Goal: Information Seeking & Learning: Find specific fact

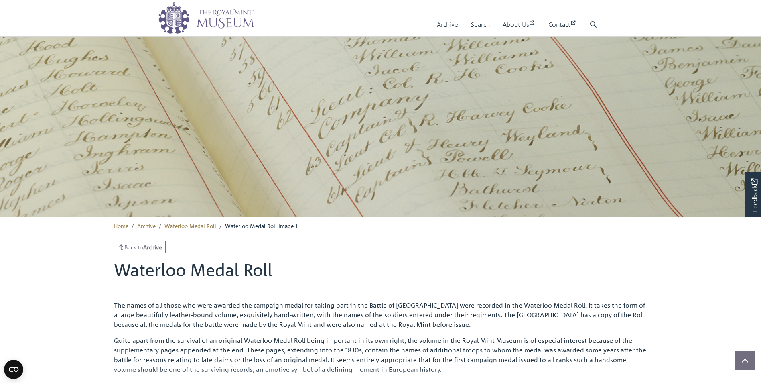
scroll to position [216, 0]
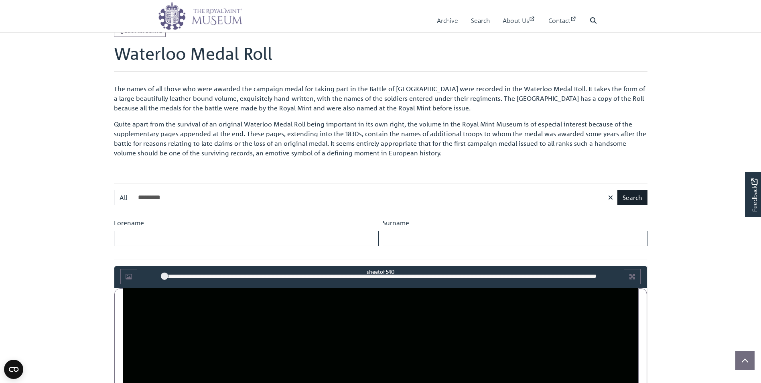
type input "*********"
click at [633, 198] on button "Search" at bounding box center [632, 197] width 30 height 15
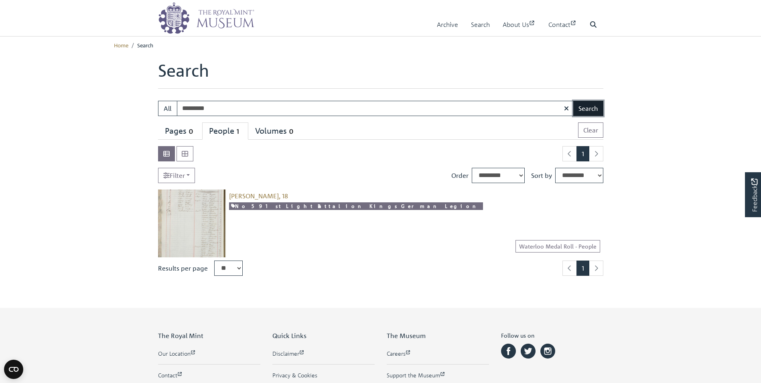
click at [587, 110] on button "Search" at bounding box center [588, 108] width 30 height 15
click at [209, 212] on img at bounding box center [192, 223] width 68 height 68
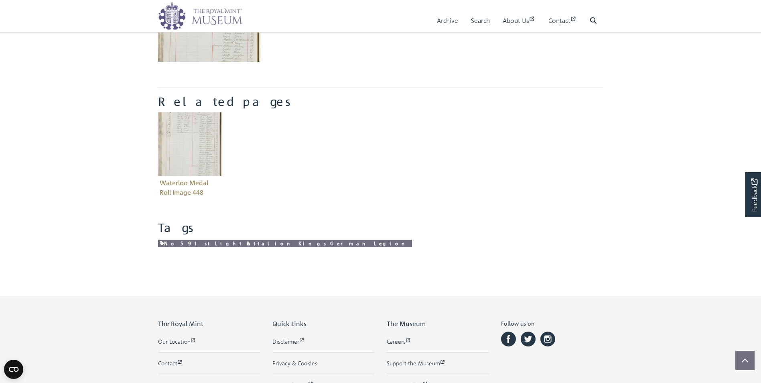
scroll to position [300, 0]
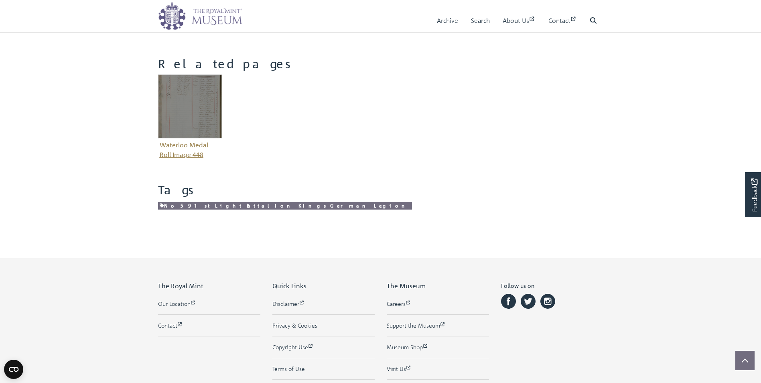
click at [205, 116] on img "Item related to this entity" at bounding box center [190, 106] width 64 height 64
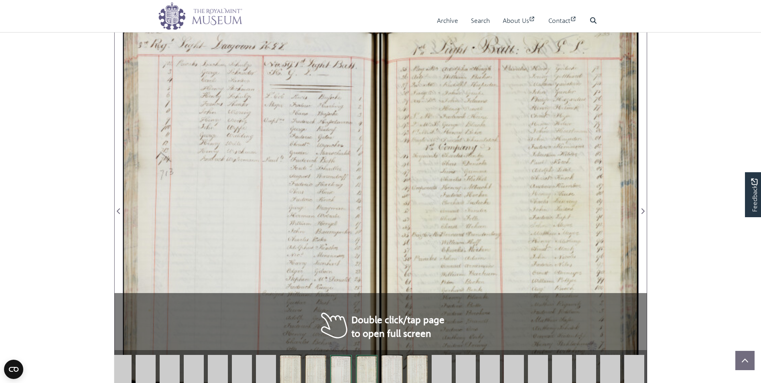
scroll to position [508, 0]
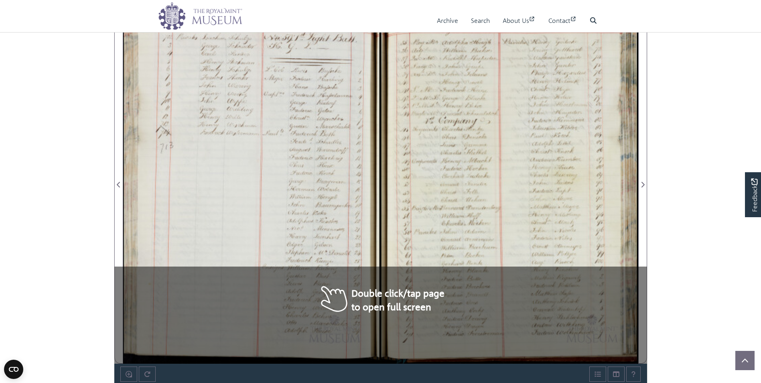
click at [191, 320] on div at bounding box center [251, 179] width 257 height 367
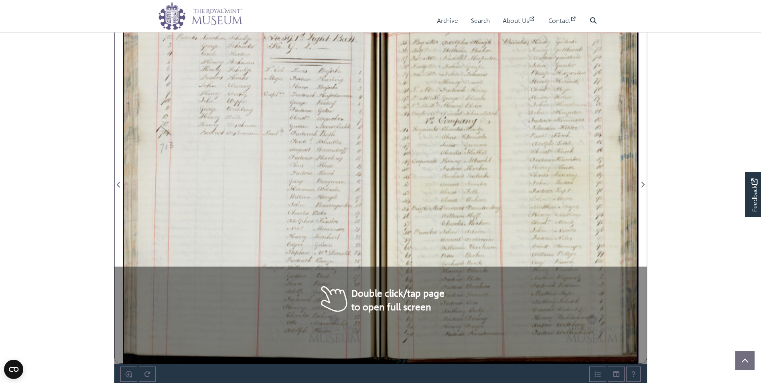
click at [191, 320] on div at bounding box center [251, 179] width 257 height 367
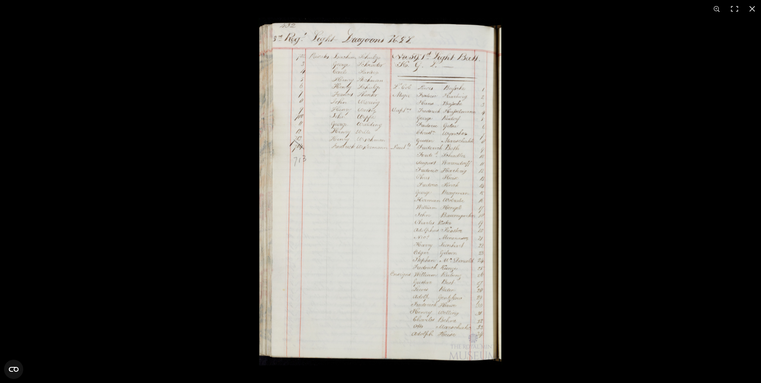
click at [381, 249] on img at bounding box center [380, 191] width 244 height 347
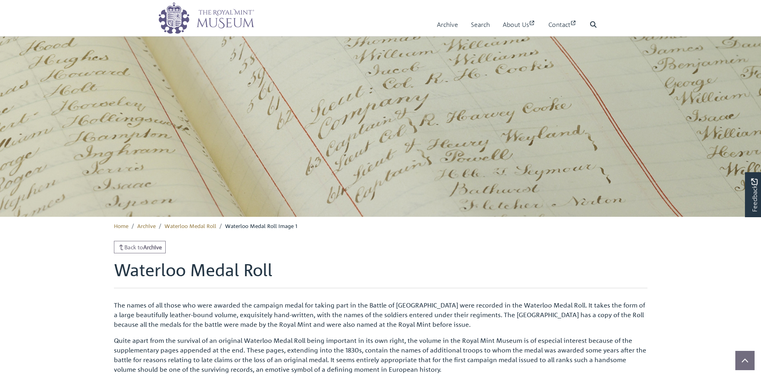
scroll to position [112, 0]
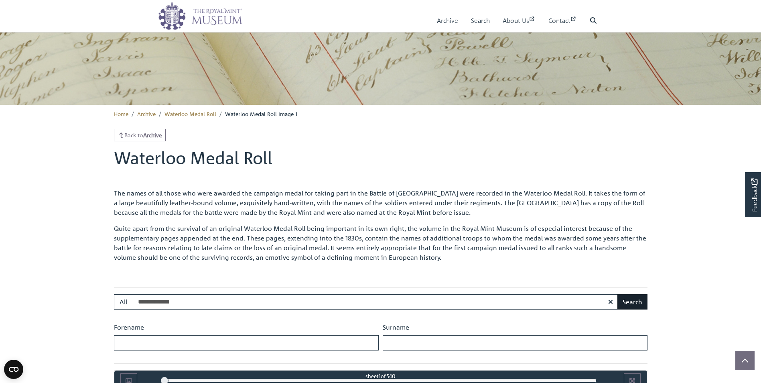
type input "**********"
click at [626, 304] on button "Search" at bounding box center [632, 301] width 30 height 15
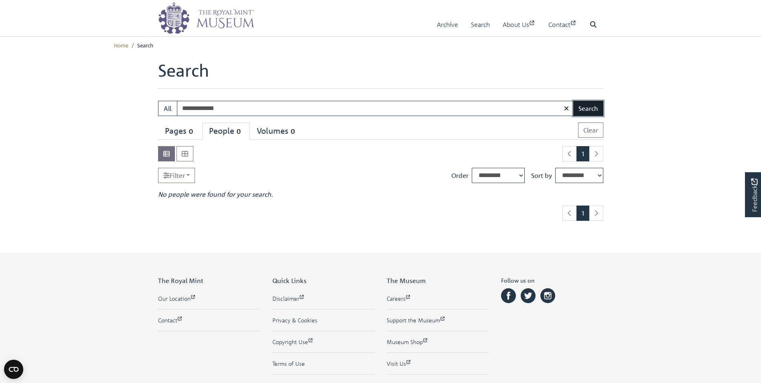
click at [577, 110] on button "Search" at bounding box center [588, 108] width 30 height 15
type input "**********"
click at [588, 109] on button "Search" at bounding box center [588, 108] width 30 height 15
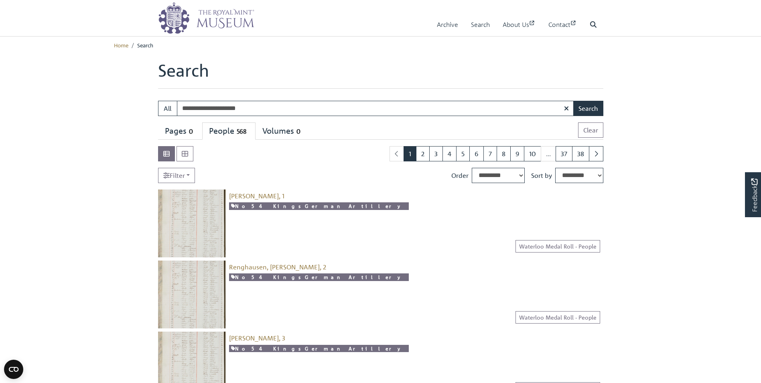
click at [202, 218] on img at bounding box center [192, 223] width 68 height 68
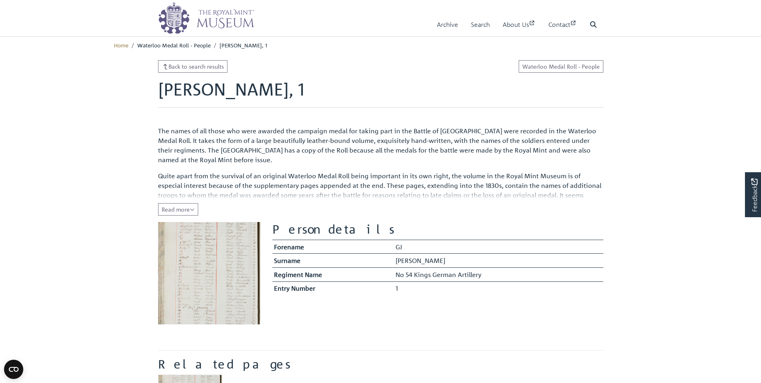
click at [211, 252] on img at bounding box center [209, 273] width 102 height 102
click at [194, 209] on icon "Read all of the content" at bounding box center [192, 210] width 5 height 6
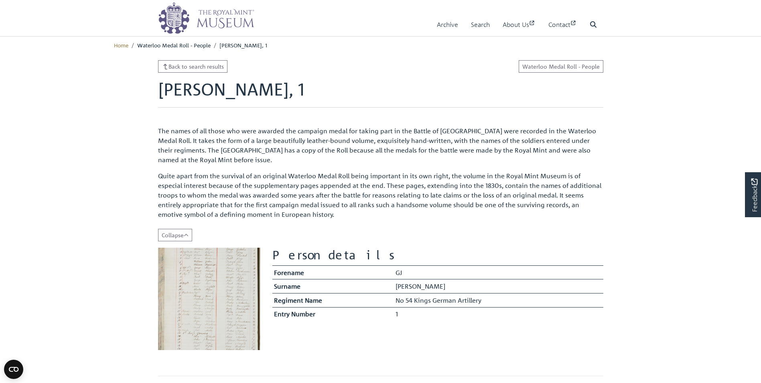
click at [187, 270] on img at bounding box center [209, 298] width 102 height 102
click at [237, 309] on img at bounding box center [209, 298] width 102 height 102
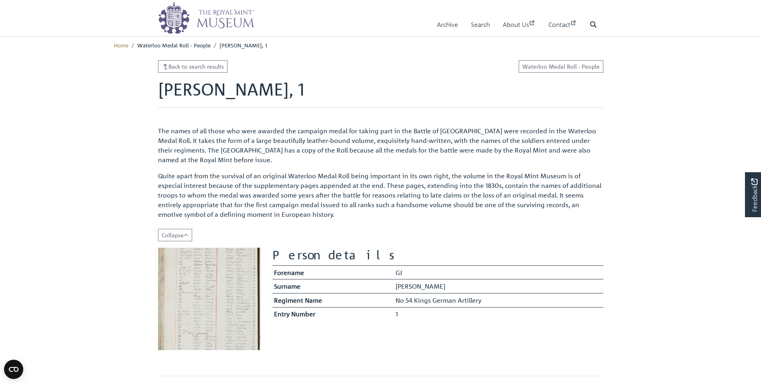
click at [237, 309] on img at bounding box center [209, 298] width 102 height 102
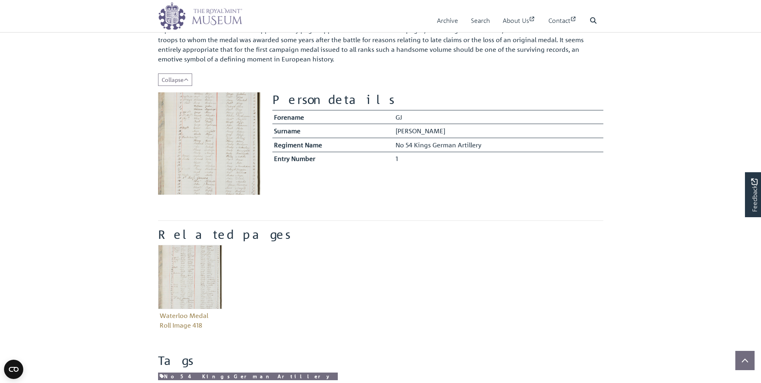
scroll to position [160, 0]
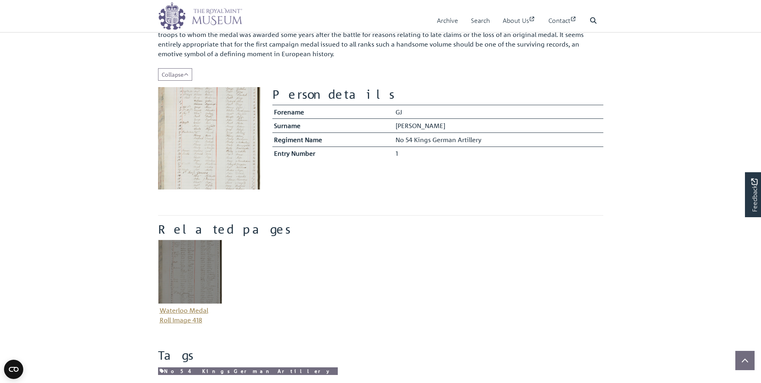
click at [186, 280] on img "Item related to this entity" at bounding box center [190, 271] width 64 height 64
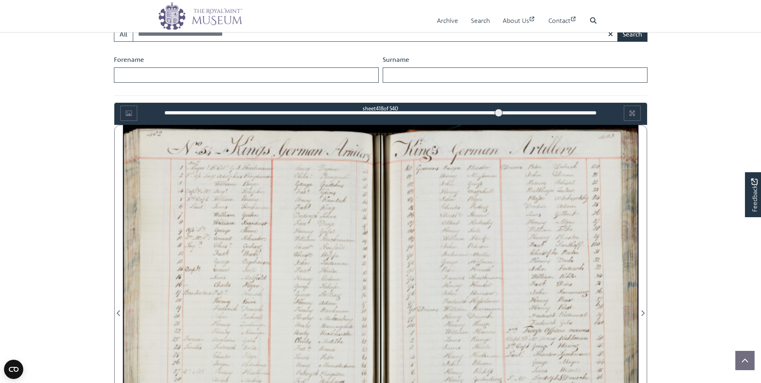
scroll to position [417, 0]
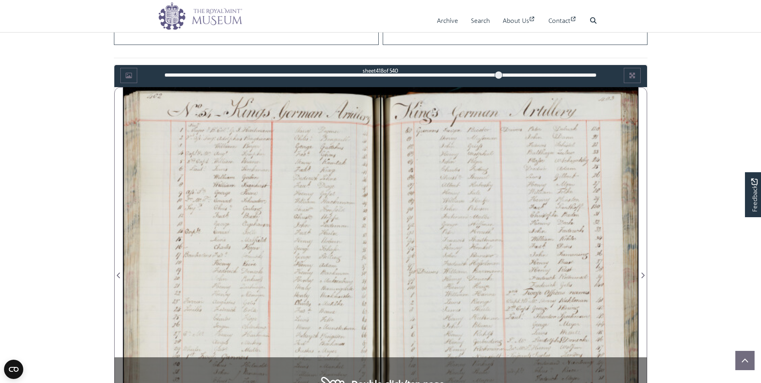
click at [275, 197] on div at bounding box center [251, 270] width 257 height 367
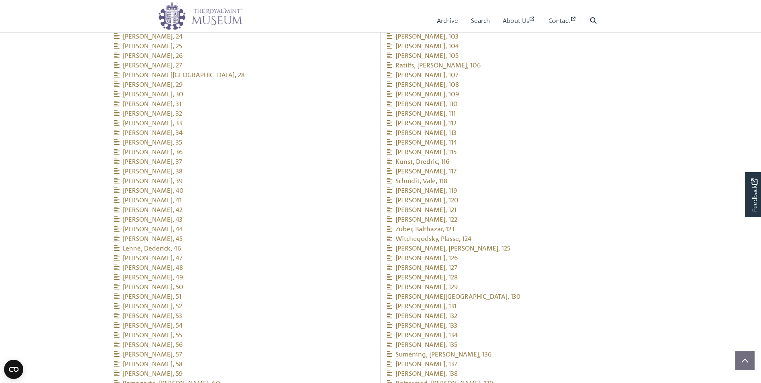
scroll to position [1150, 0]
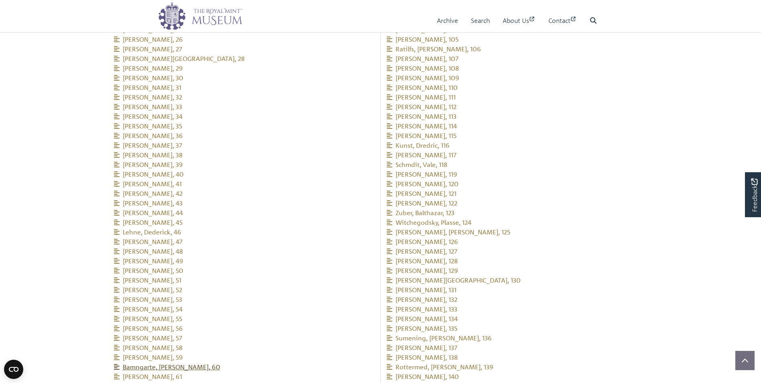
click at [150, 362] on span "Bamngarte, Henry, 60" at bounding box center [167, 366] width 106 height 8
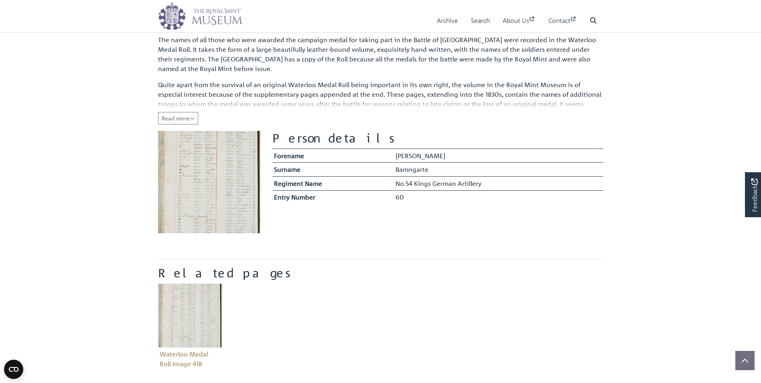
scroll to position [102, 0]
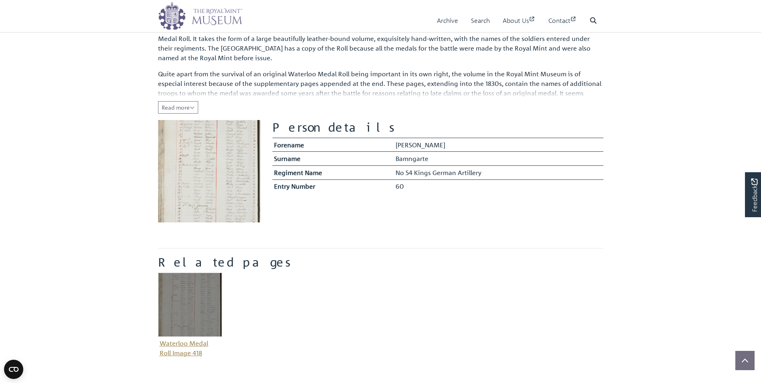
click at [202, 285] on img "Item related to this entity" at bounding box center [190, 304] width 64 height 64
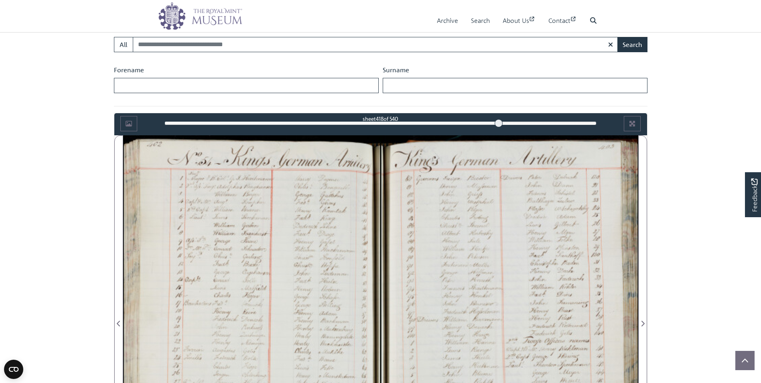
scroll to position [401, 0]
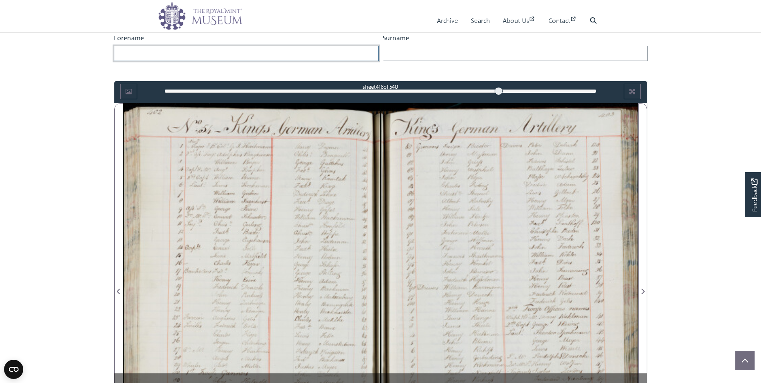
click at [130, 55] on input "Forename" at bounding box center [246, 53] width 265 height 15
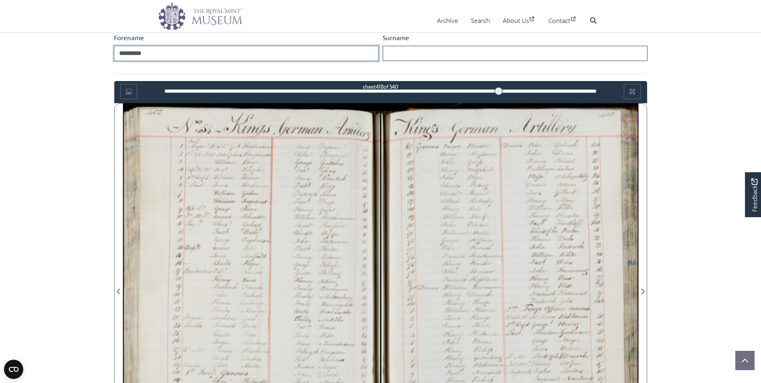
type input "*********"
click at [394, 56] on input "Surname" at bounding box center [515, 53] width 265 height 15
type input "*********"
click at [120, 51] on input "*********" at bounding box center [246, 53] width 265 height 15
type input "*"
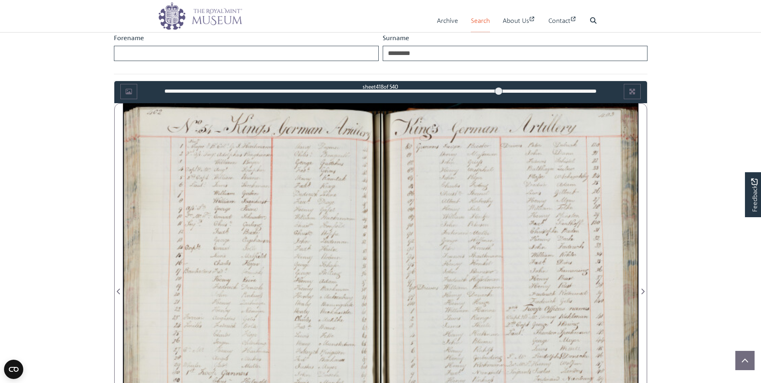
click at [472, 19] on link "Search" at bounding box center [480, 20] width 19 height 23
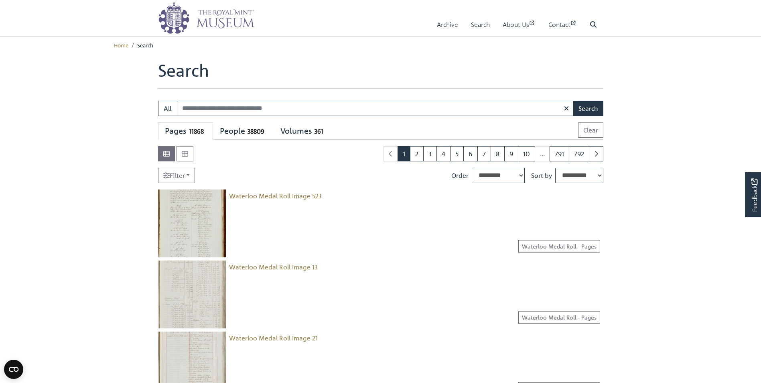
click at [277, 109] on input "Search:" at bounding box center [375, 108] width 397 height 15
type input "**********"
click at [585, 111] on button "Search" at bounding box center [588, 108] width 30 height 15
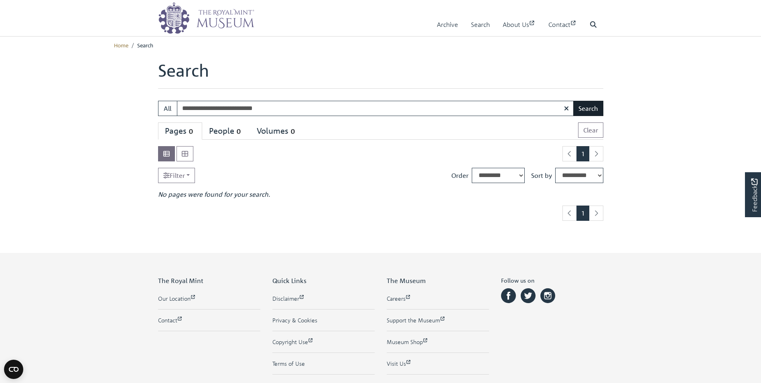
type input "**********"
click at [583, 110] on button "Search" at bounding box center [588, 108] width 30 height 15
click at [182, 109] on input "**********" at bounding box center [375, 108] width 397 height 15
type input "*"
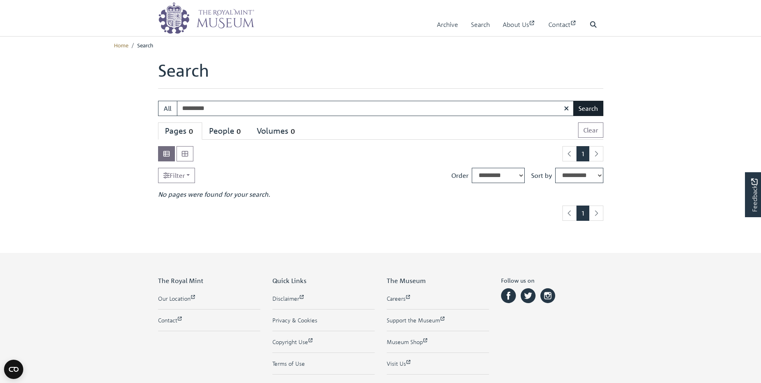
type input "*********"
click at [587, 111] on button "Search" at bounding box center [588, 108] width 30 height 15
click at [581, 110] on button "Search" at bounding box center [588, 108] width 30 height 15
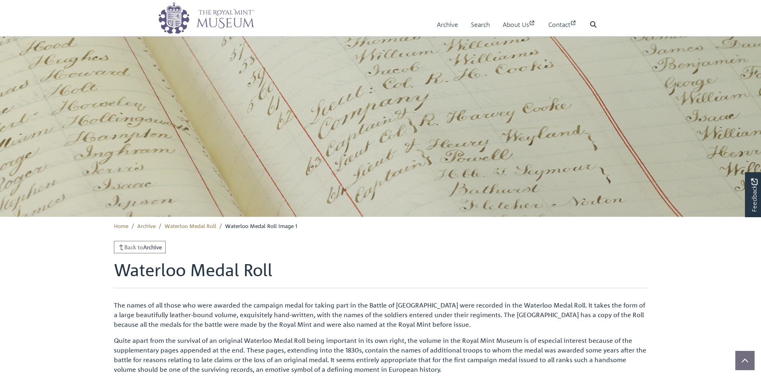
scroll to position [112, 0]
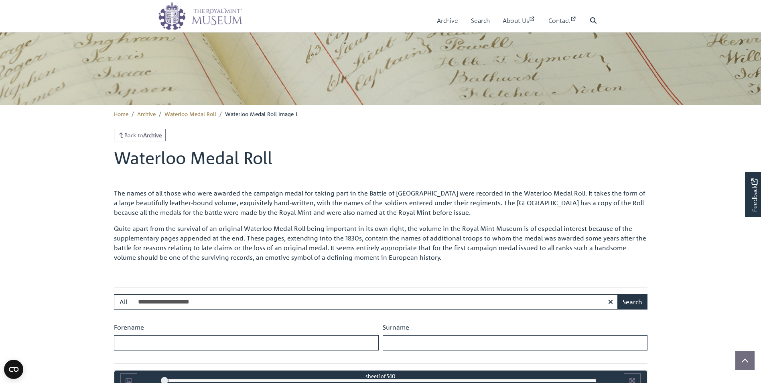
type input "**********"
click at [140, 338] on input "Forename" at bounding box center [246, 342] width 265 height 15
type input "*"
click at [389, 343] on input "Surname" at bounding box center [515, 342] width 265 height 15
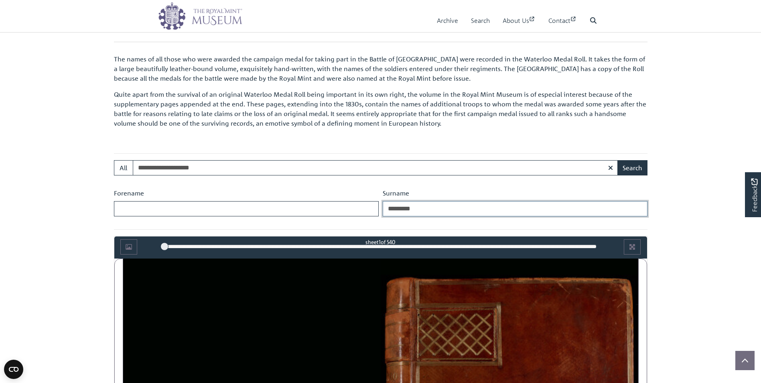
scroll to position [262, 0]
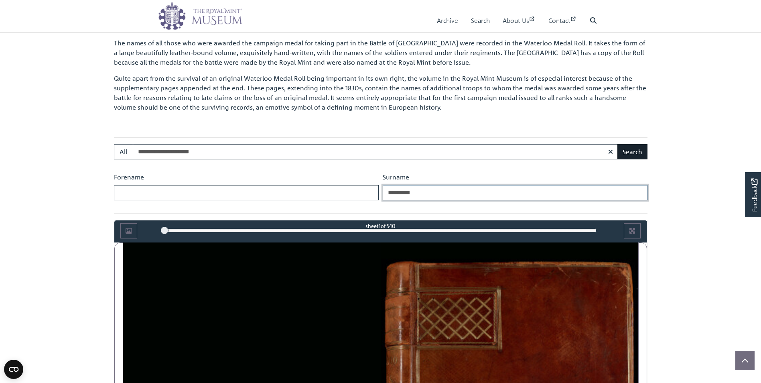
type input "*********"
click at [630, 155] on button "Search" at bounding box center [632, 151] width 30 height 15
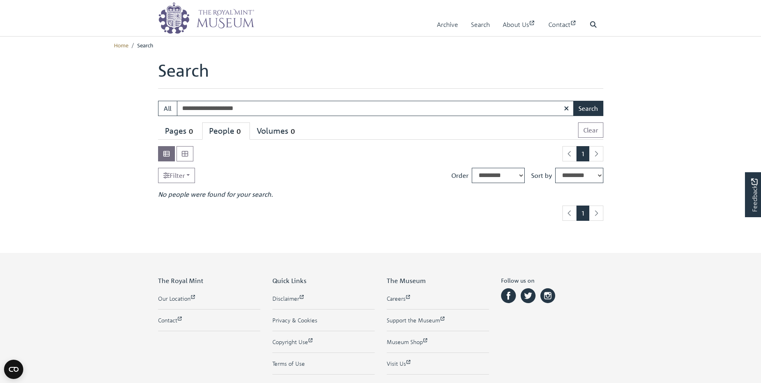
click at [181, 109] on input "**********" at bounding box center [375, 108] width 397 height 15
type input "*"
click at [188, 110] on input "**********" at bounding box center [375, 108] width 397 height 15
type input "*********"
click at [583, 108] on button "Search" at bounding box center [588, 108] width 30 height 15
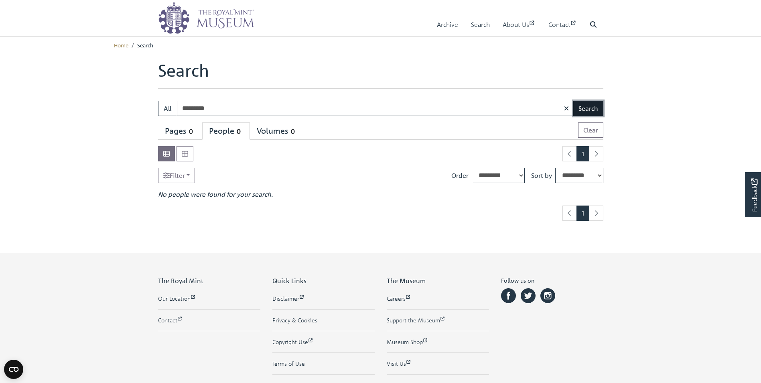
click at [584, 103] on button "Search" at bounding box center [588, 108] width 30 height 15
type input "*"
type input "**********"
click at [588, 108] on button "Search" at bounding box center [588, 108] width 30 height 15
click at [589, 103] on button "Search" at bounding box center [588, 108] width 30 height 15
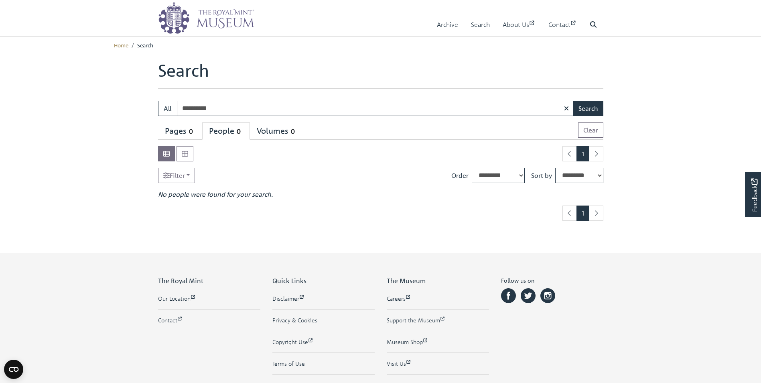
click at [211, 111] on input "**********" at bounding box center [375, 108] width 397 height 15
type input "*********"
click at [581, 108] on button "Search" at bounding box center [588, 108] width 30 height 15
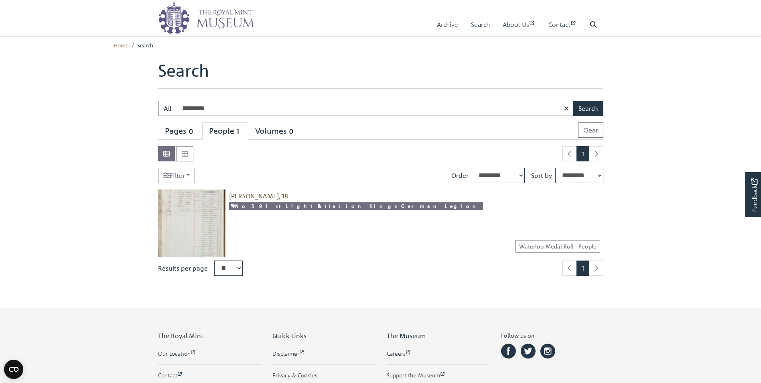
click at [251, 194] on span "[PERSON_NAME], 18" at bounding box center [258, 196] width 59 height 8
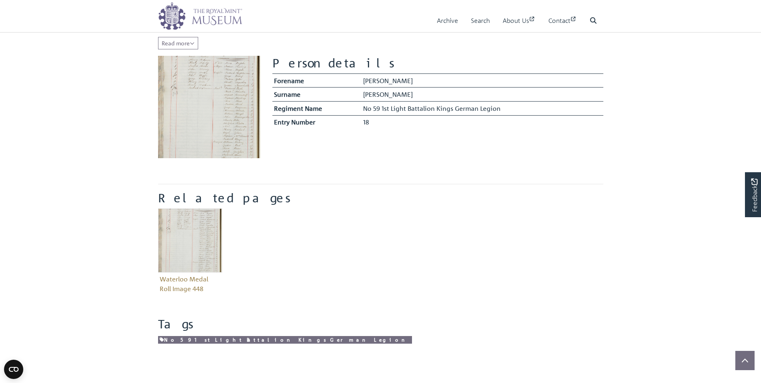
scroll to position [176, 0]
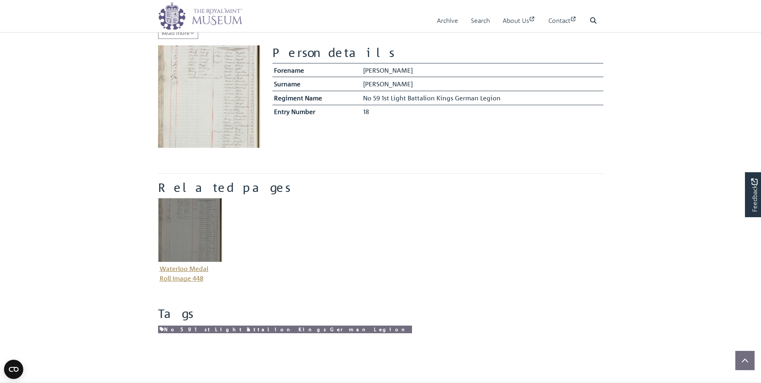
click at [179, 269] on figure "Waterloo Medal Roll Image 448" at bounding box center [190, 241] width 64 height 87
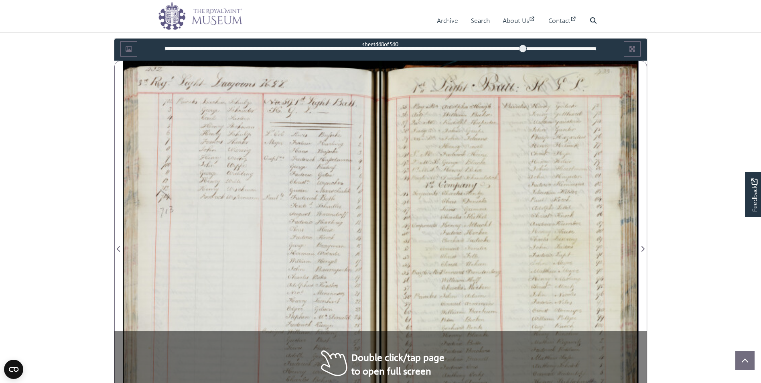
scroll to position [454, 0]
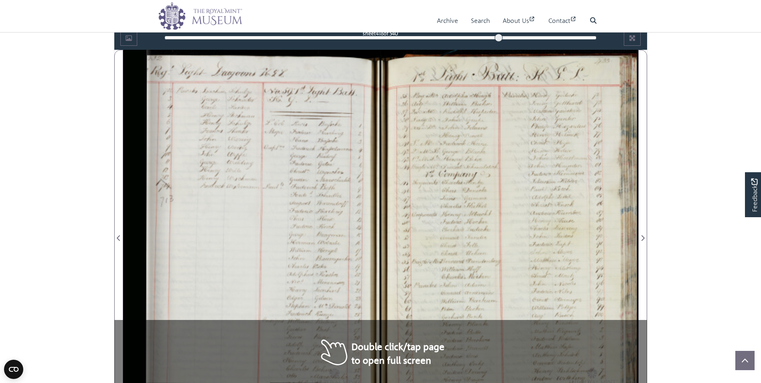
click at [498, 34] on div "418" at bounding box center [380, 38] width 432 height 8
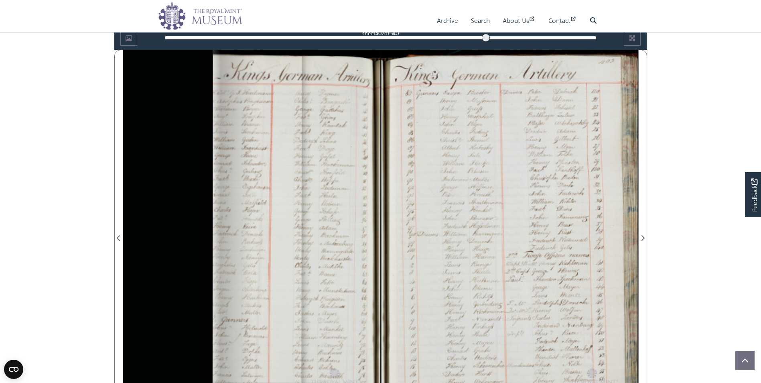
click at [486, 37] on div "402" at bounding box center [380, 38] width 432 height 8
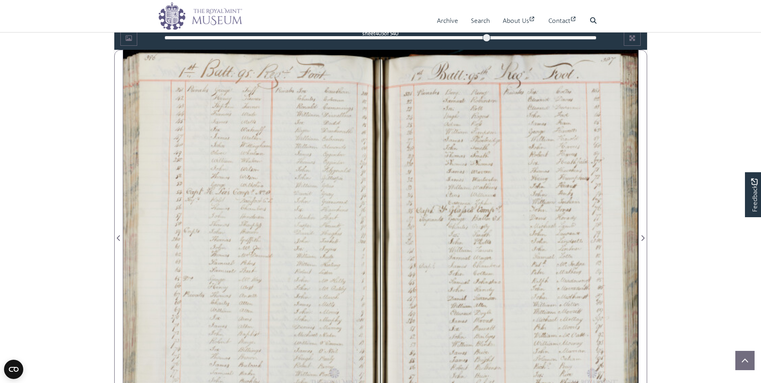
click at [493, 38] on div "403" at bounding box center [380, 38] width 432 height 8
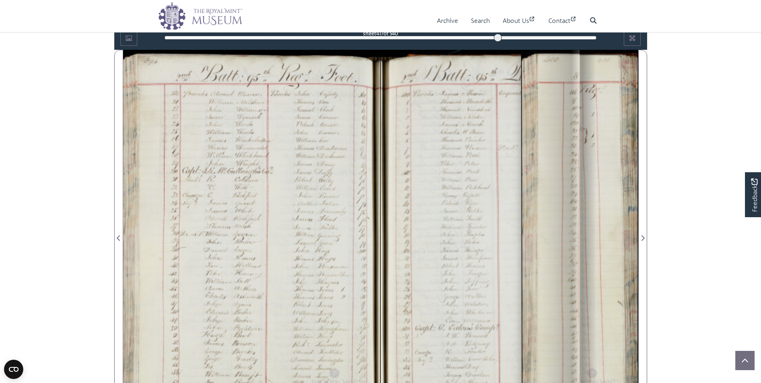
click at [498, 36] on div "417" at bounding box center [380, 38] width 432 height 8
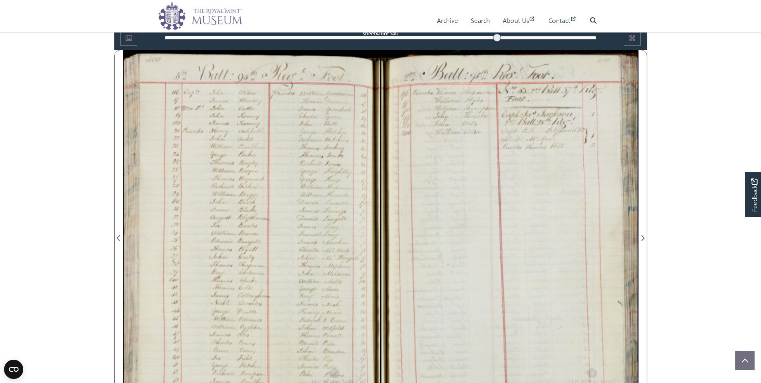
click at [498, 35] on div at bounding box center [497, 38] width 8 height 8
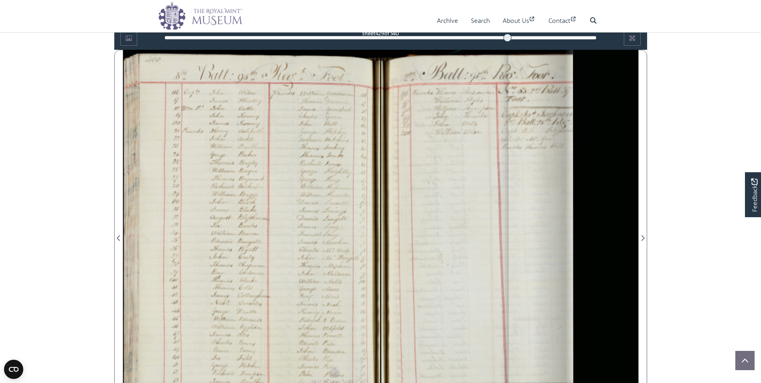
click at [508, 37] on div "429" at bounding box center [380, 38] width 432 height 8
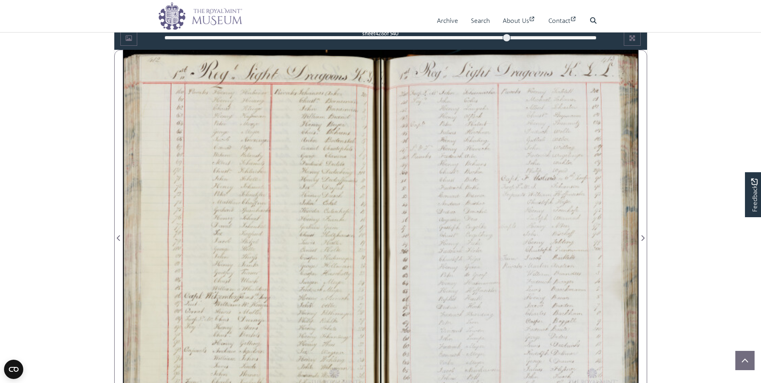
click at [494, 37] on div "428" at bounding box center [380, 38] width 432 height 8
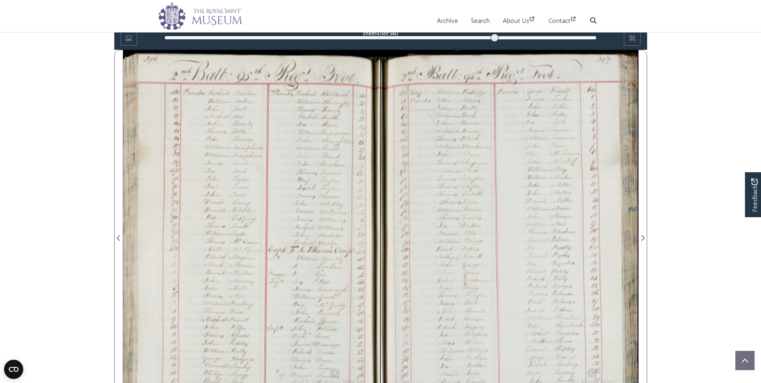
click at [500, 35] on div "413" at bounding box center [380, 38] width 432 height 8
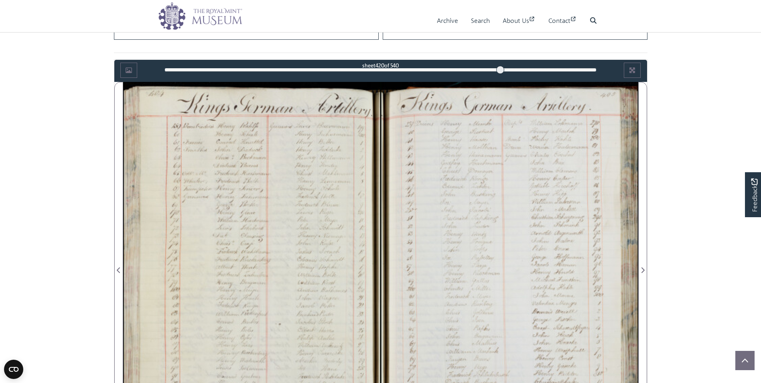
scroll to position [401, 0]
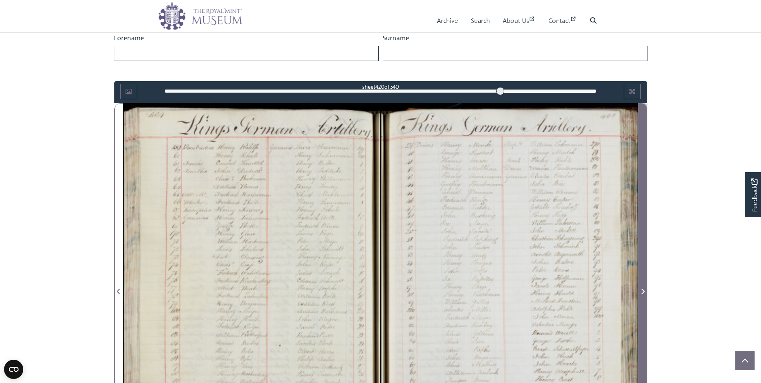
click at [644, 290] on span "Next Page" at bounding box center [642, 291] width 8 height 10
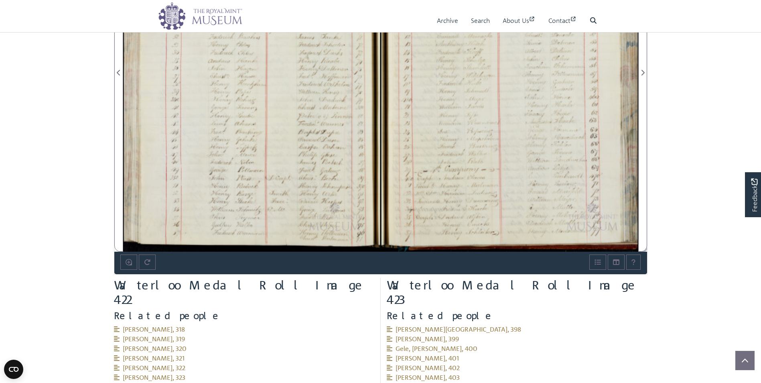
scroll to position [609, 0]
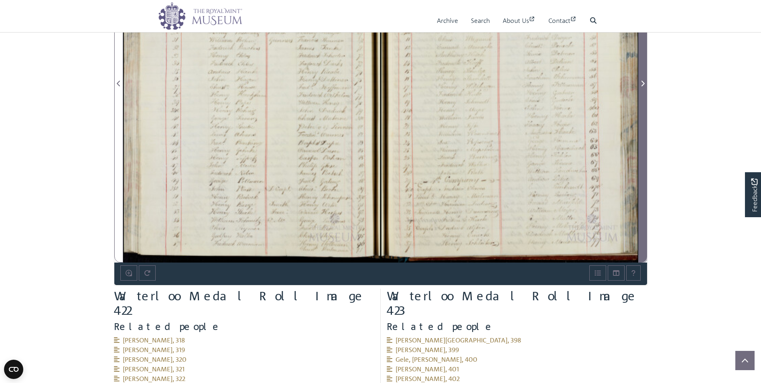
click at [642, 81] on icon "Next Page" at bounding box center [642, 83] width 4 height 6
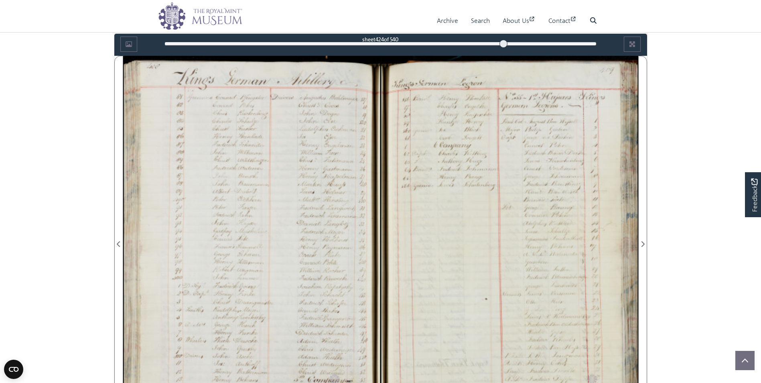
scroll to position [400, 0]
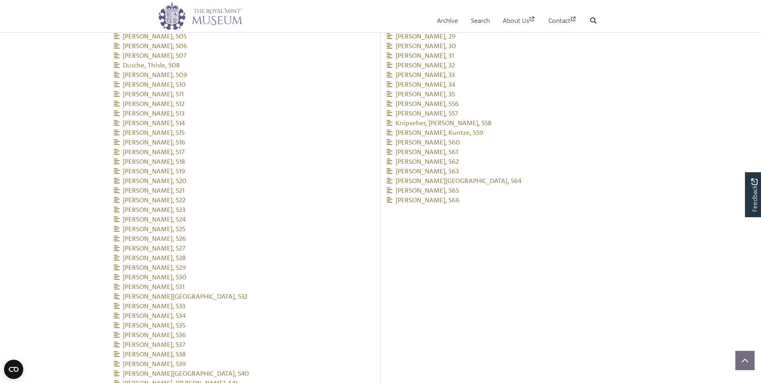
scroll to position [1176, 0]
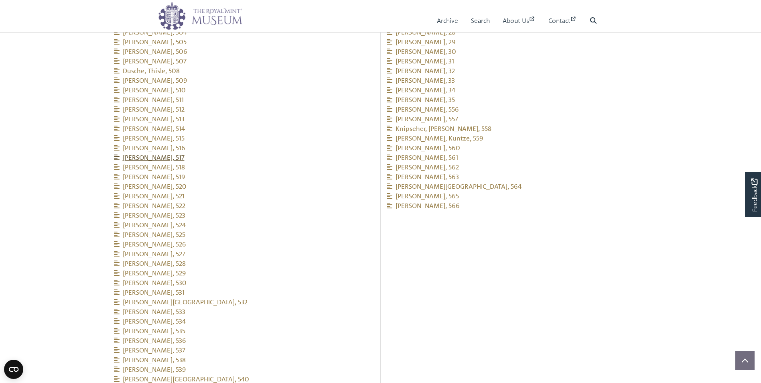
click at [160, 153] on span "[PERSON_NAME], 517" at bounding box center [149, 157] width 71 height 8
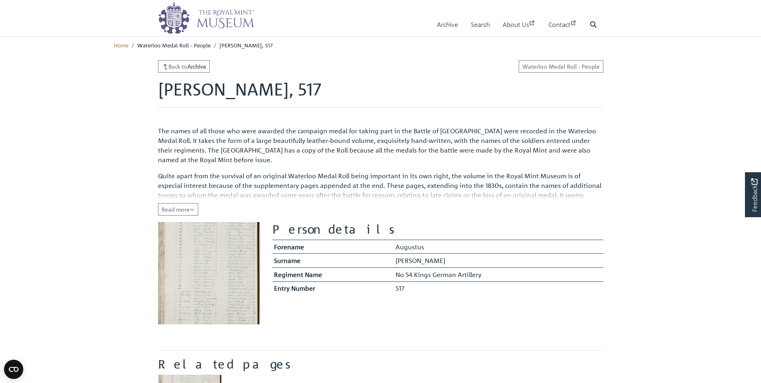
click at [211, 255] on img at bounding box center [209, 273] width 102 height 102
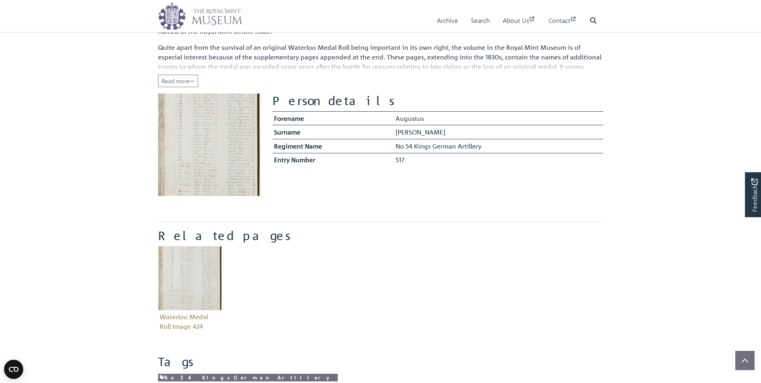
scroll to position [160, 0]
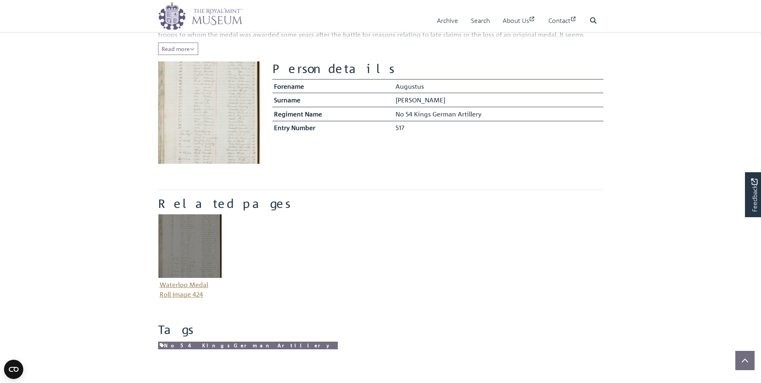
click at [181, 239] on img "Item related to this entity" at bounding box center [190, 246] width 64 height 64
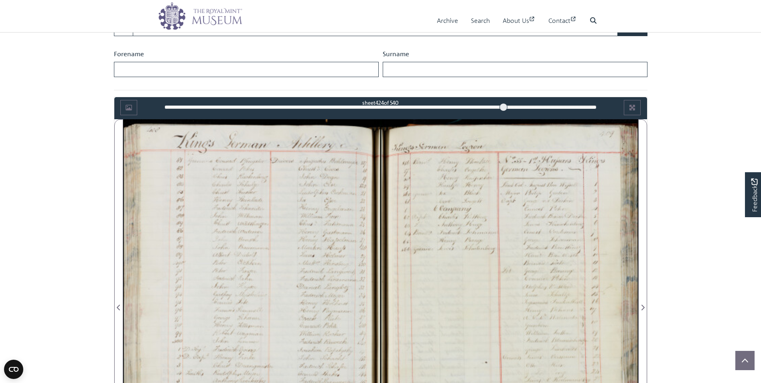
scroll to position [417, 0]
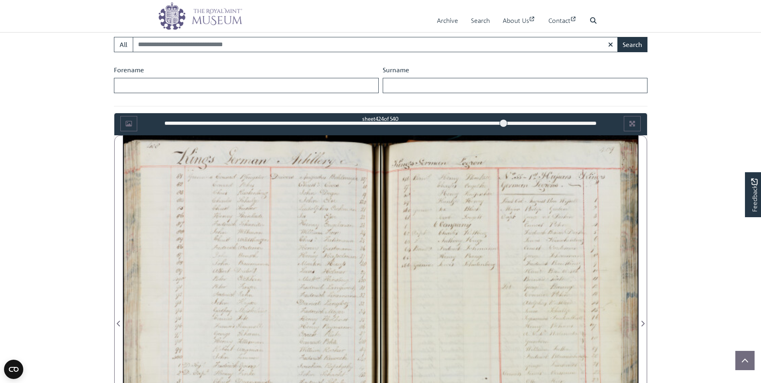
scroll to position [363, 0]
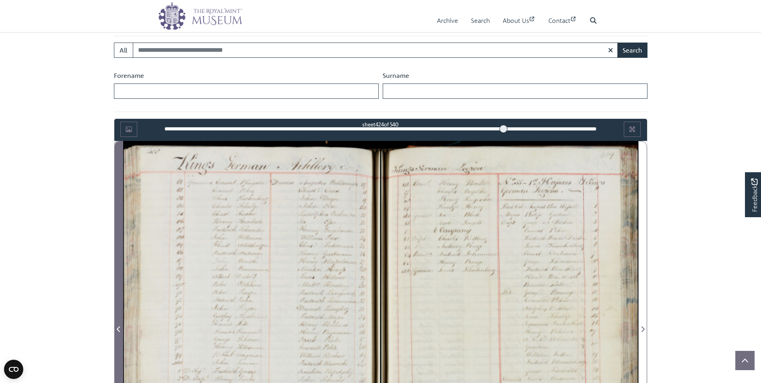
click at [117, 329] on icon "Previous Page" at bounding box center [118, 329] width 3 height 6
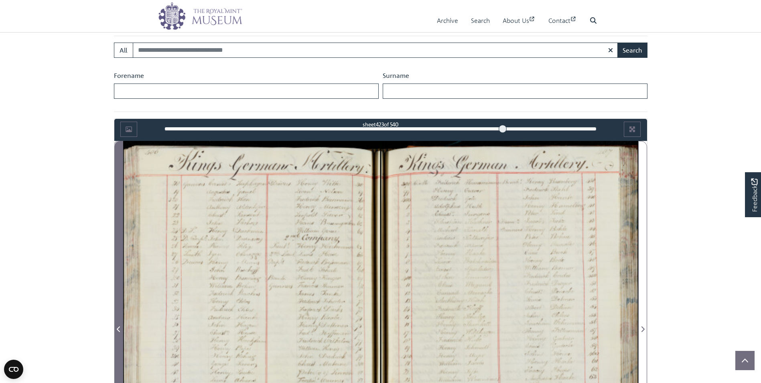
click at [117, 328] on icon "Previous Page" at bounding box center [118, 329] width 3 height 6
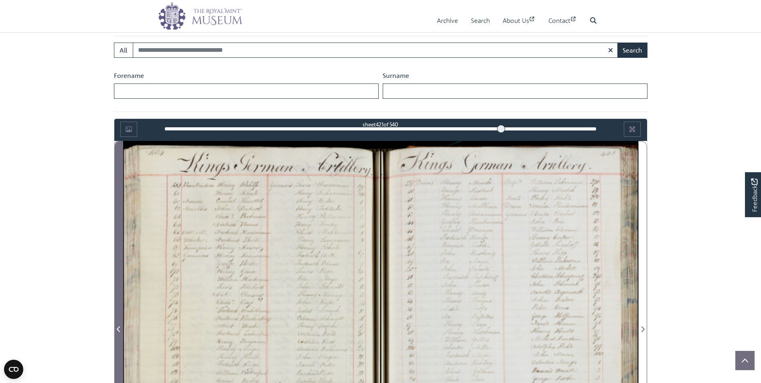
click at [117, 328] on icon "Previous Page" at bounding box center [119, 329] width 4 height 6
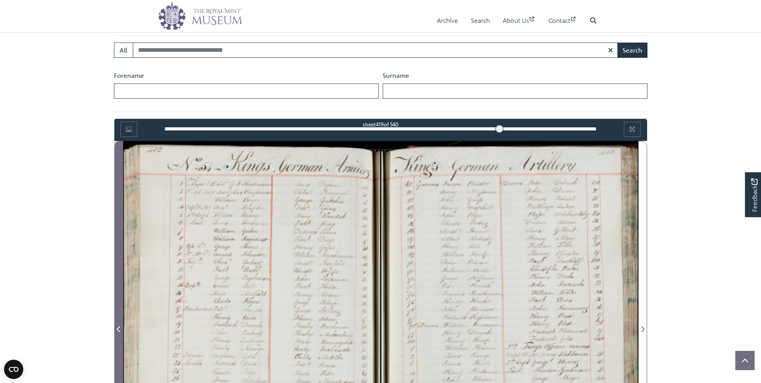
click at [117, 328] on icon "Previous Page" at bounding box center [119, 329] width 4 height 6
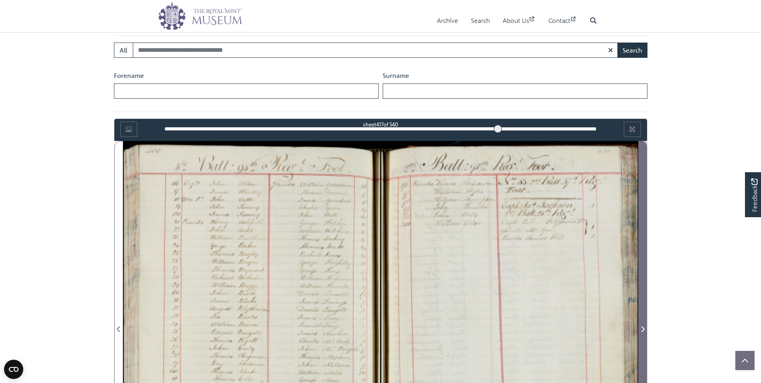
click at [641, 327] on icon "Next Page" at bounding box center [642, 329] width 4 height 6
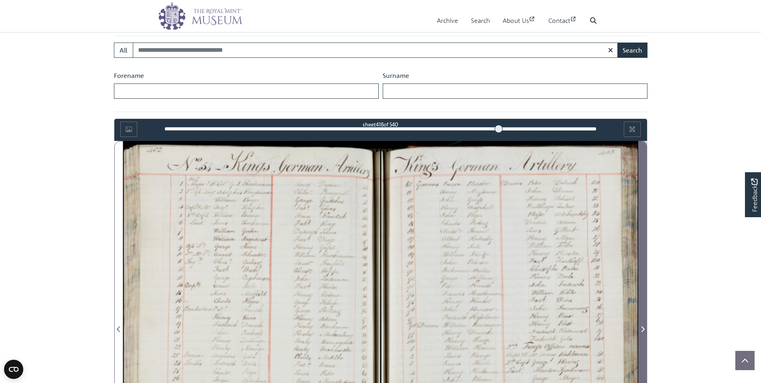
click at [641, 325] on span "Next Page" at bounding box center [642, 329] width 8 height 10
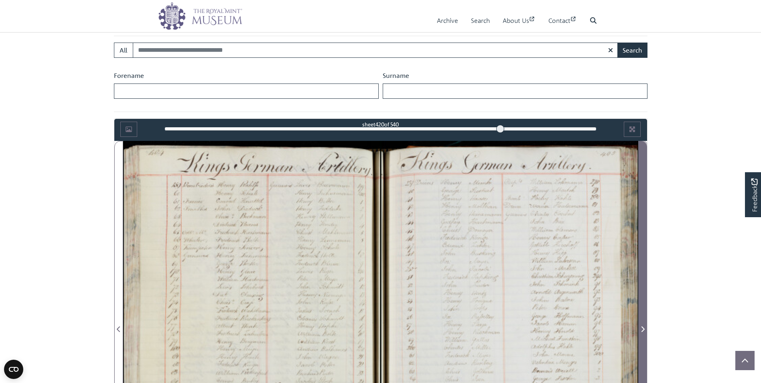
click at [641, 324] on span "Next Page" at bounding box center [642, 329] width 8 height 10
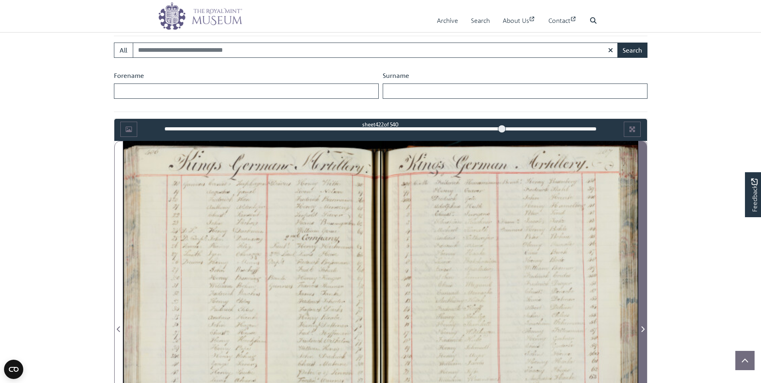
click at [641, 324] on span "Next Page" at bounding box center [642, 329] width 8 height 10
